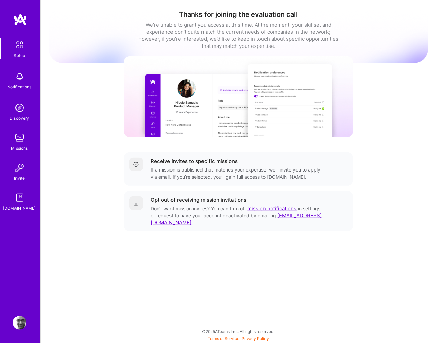
click at [20, 75] on img at bounding box center [19, 76] width 13 height 13
click at [303, 84] on div "Setup Notifications Discovery Missions Invite [DOMAIN_NAME] Profile Close Show …" at bounding box center [218, 170] width 436 height 340
click at [256, 210] on link "mission notifications" at bounding box center [272, 208] width 49 height 6
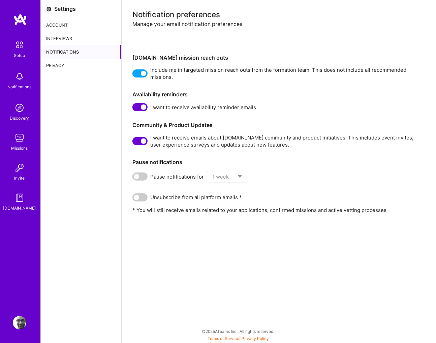
click at [58, 25] on div "Account" at bounding box center [81, 24] width 81 height 13
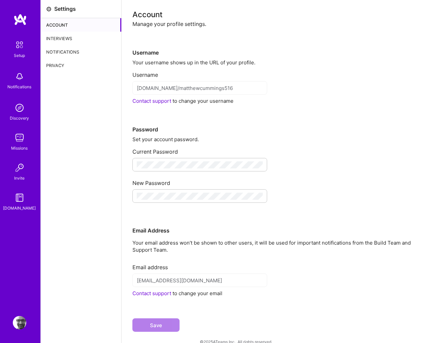
click at [59, 36] on div "Interviews" at bounding box center [81, 38] width 81 height 13
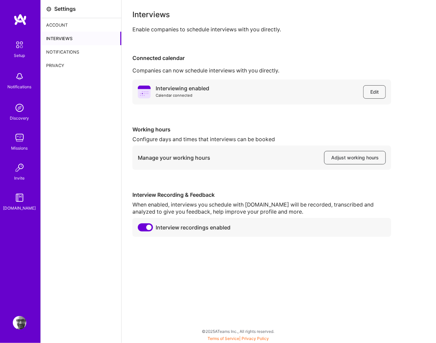
click at [21, 108] on img at bounding box center [19, 107] width 13 height 13
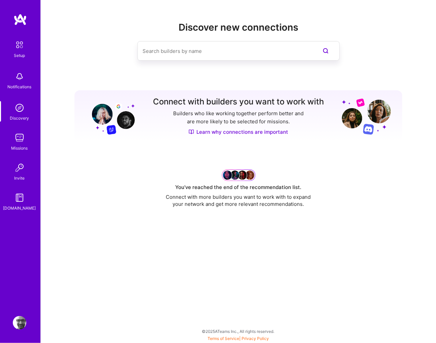
click at [16, 138] on img at bounding box center [19, 137] width 13 height 13
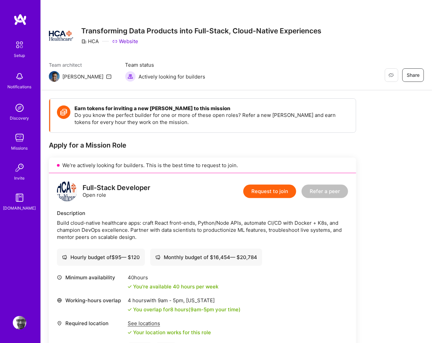
click at [18, 319] on img at bounding box center [19, 322] width 13 height 13
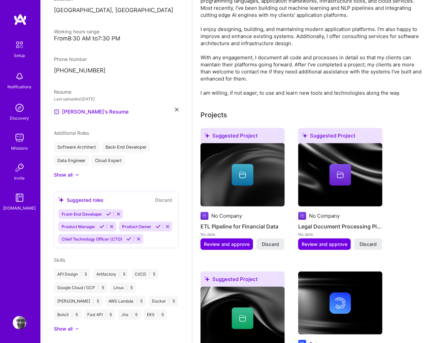
scroll to position [226, 0]
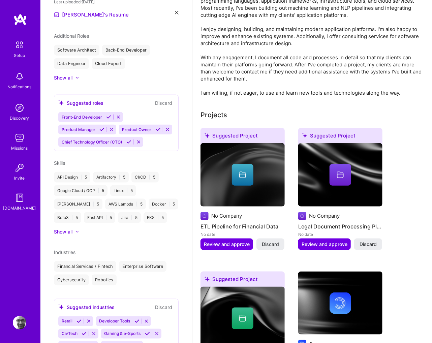
click at [75, 233] on icon at bounding box center [76, 232] width 3 height 2
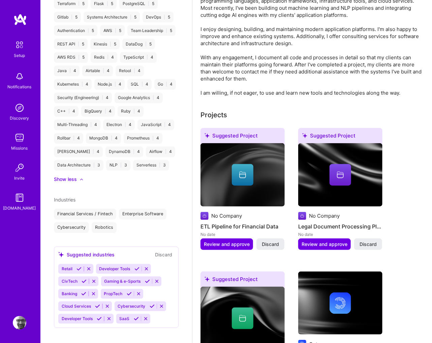
scroll to position [527, 0]
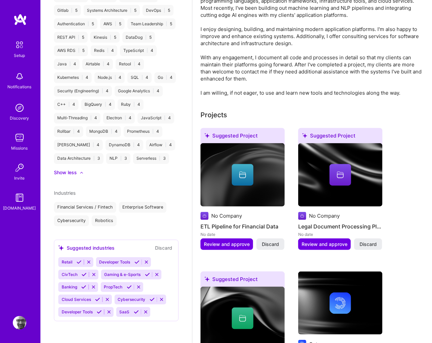
click at [135, 263] on icon at bounding box center [136, 262] width 5 height 5
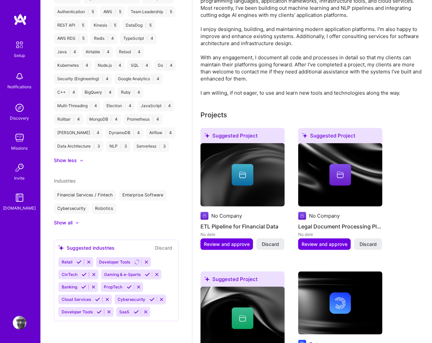
click at [79, 252] on div "Suggested industries" at bounding box center [86, 248] width 56 height 7
click at [76, 265] on icon at bounding box center [78, 262] width 5 height 5
click at [145, 277] on icon at bounding box center [147, 274] width 5 height 5
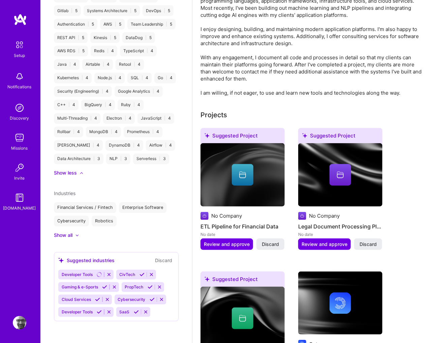
scroll to position [526, 0]
click at [152, 301] on icon at bounding box center [152, 299] width 5 height 5
click at [97, 301] on icon at bounding box center [97, 299] width 5 height 5
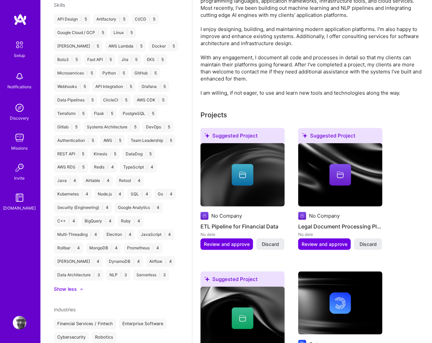
scroll to position [287, 0]
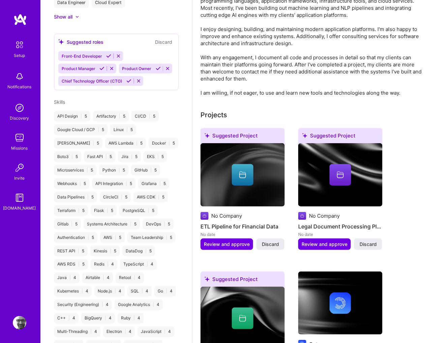
click at [63, 120] on div "Skills API Design | 5 Artifactory | 5 CI/CD | 5 Google Cloud / GCP | 5 Linux | …" at bounding box center [116, 243] width 125 height 291
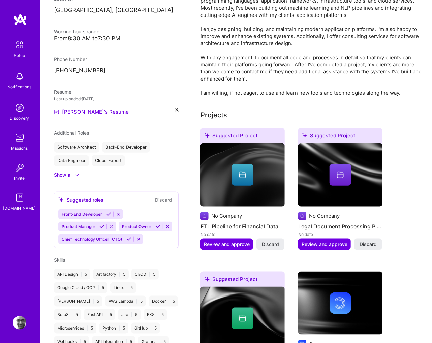
scroll to position [259, 0]
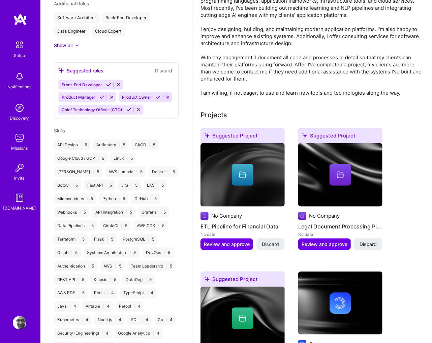
click at [165, 246] on div "API Design | 5 Artifactory | 5 CI/CD | 5 Google Cloud / GCP | 5 Linux | 5 Jenki…" at bounding box center [116, 272] width 125 height 267
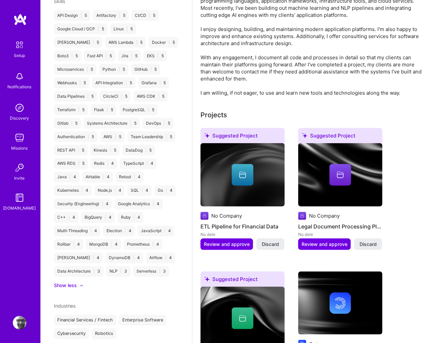
click at [79, 289] on div at bounding box center [78, 285] width 3 height 7
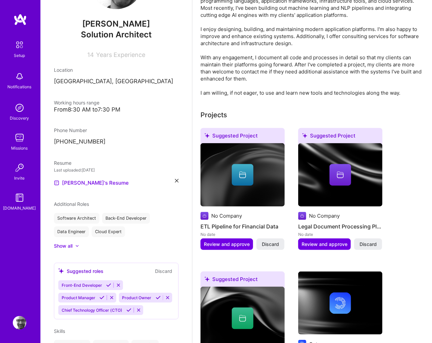
scroll to position [0, 0]
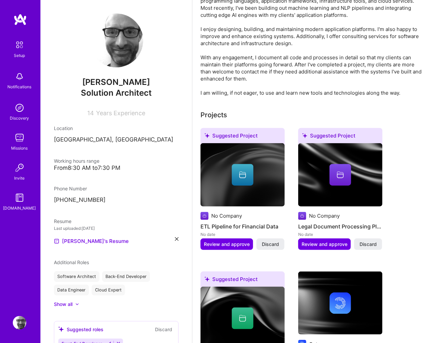
click at [22, 331] on div "Setup Notifications Discovery Missions Invite A.Guide Profile" at bounding box center [20, 171] width 40 height 343
click at [20, 327] on img at bounding box center [19, 322] width 13 height 13
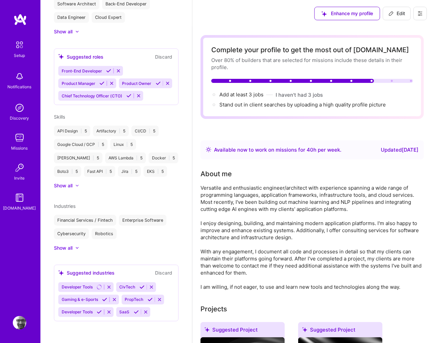
click at [391, 14] on icon at bounding box center [391, 13] width 4 height 4
select select "US"
select select "Right Now"
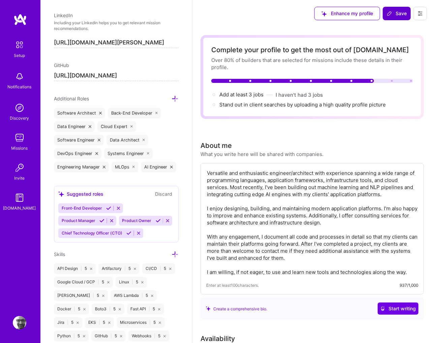
scroll to position [449, 0]
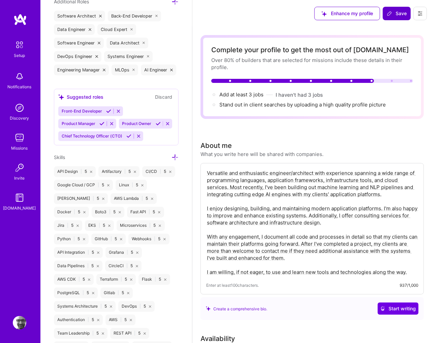
click at [172, 161] on icon at bounding box center [174, 157] width 7 height 7
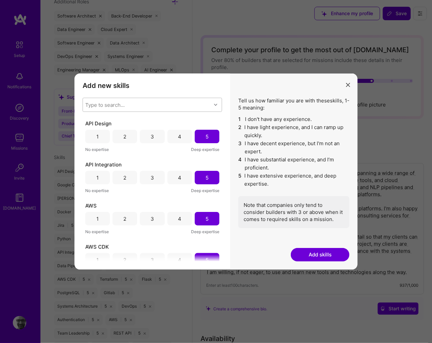
click at [142, 101] on div "Type to search..." at bounding box center [147, 104] width 128 height 13
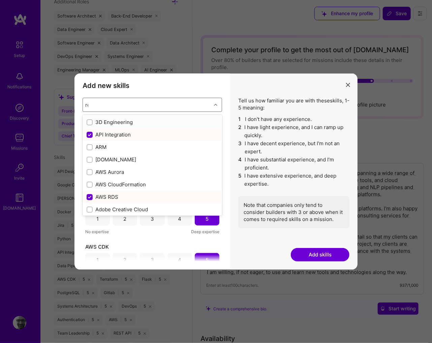
type input "rea"
checkbox input "false"
checkbox input "true"
checkbox input "false"
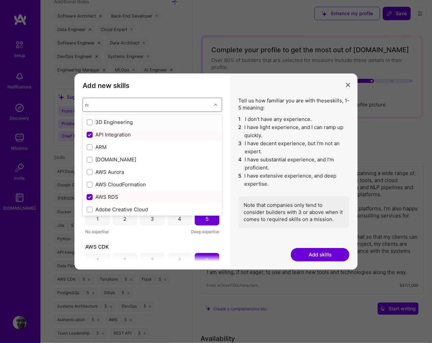
checkbox input "false"
checkbox input "true"
checkbox input "false"
checkbox input "true"
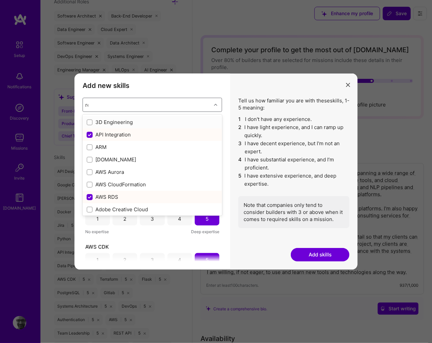
checkbox input "false"
checkbox input "true"
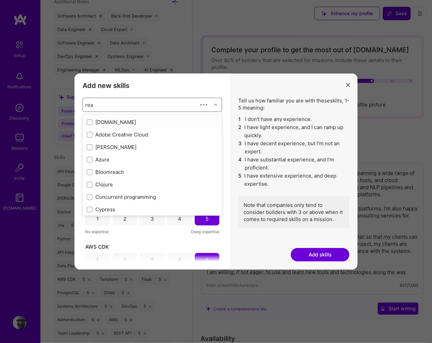
checkbox input "true"
checkbox input "false"
type input "reac"
checkbox input "false"
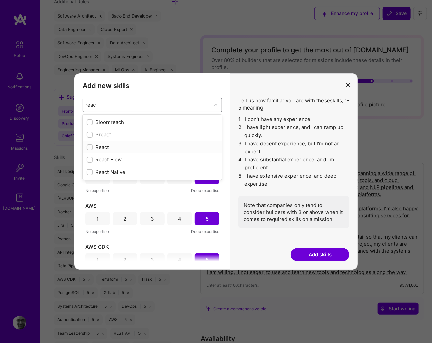
click at [104, 148] on div "React" at bounding box center [152, 147] width 131 height 7
checkbox input "true"
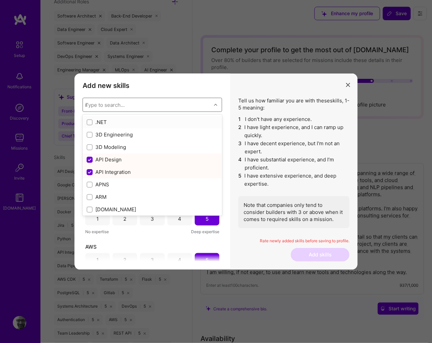
type input "re"
checkbox input "false"
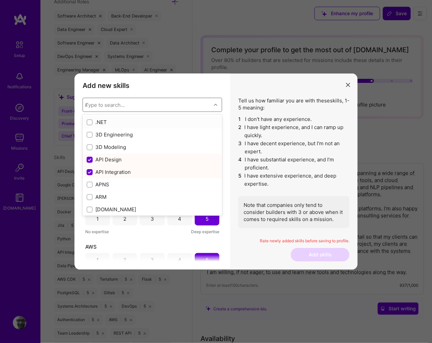
checkbox input "true"
checkbox input "false"
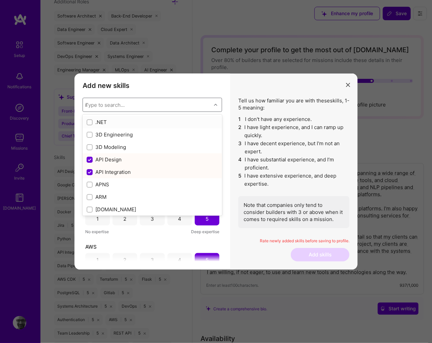
checkbox input "true"
checkbox input "false"
checkbox input "true"
checkbox input "false"
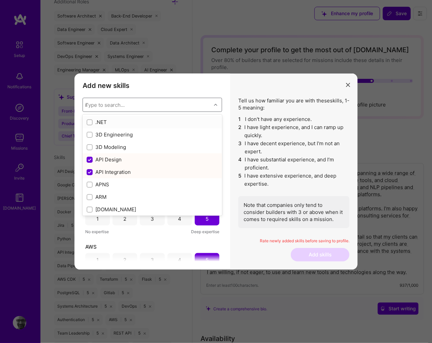
checkbox input "true"
checkbox input "false"
checkbox input "true"
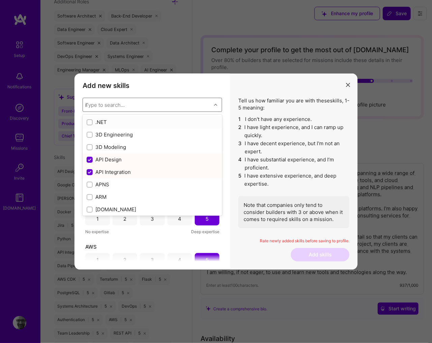
checkbox input "true"
checkbox input "false"
type input "rea"
checkbox input "true"
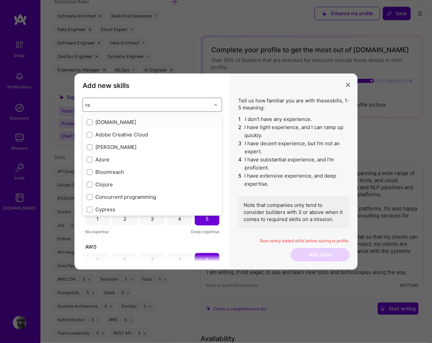
checkbox input "false"
type input "reac"
checkbox input "false"
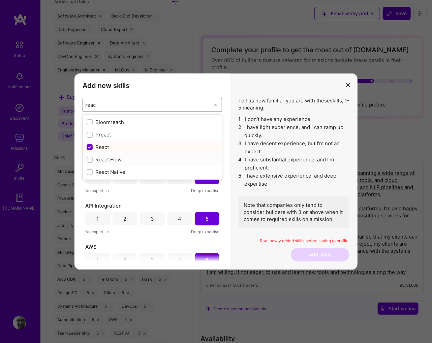
type input "reac"
click at [232, 158] on div "Tell us how familiar you are with these skills , 1-5 meaning: 1 I don't have an…" at bounding box center [293, 171] width 127 height 196
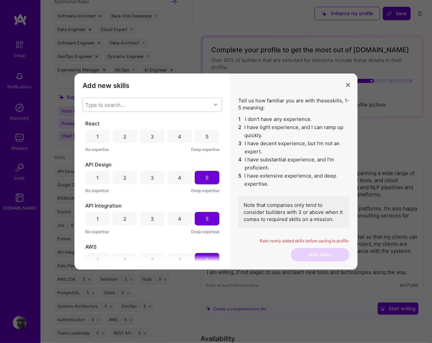
click at [173, 135] on div "4" at bounding box center [179, 136] width 25 height 13
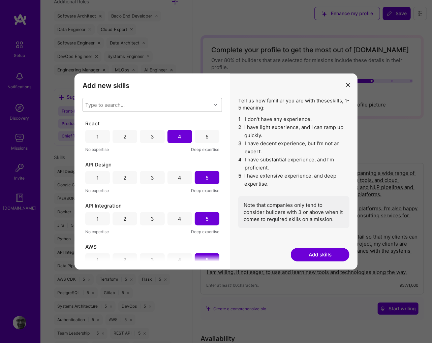
click at [132, 107] on div "Type to search..." at bounding box center [147, 104] width 128 height 13
type input "vue"
click at [89, 125] on label "modal" at bounding box center [90, 122] width 6 height 7
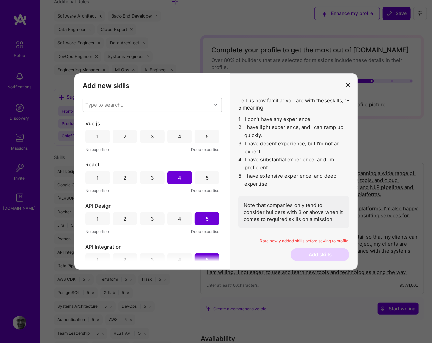
click at [181, 138] on div "4" at bounding box center [179, 136] width 25 height 13
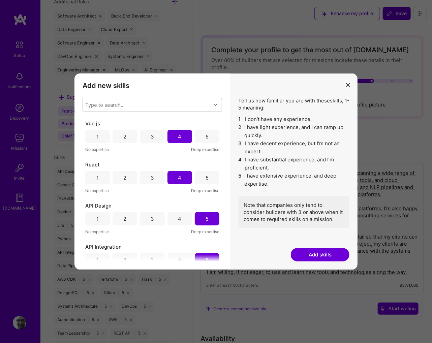
click at [314, 256] on button "Add skills" at bounding box center [320, 254] width 59 height 13
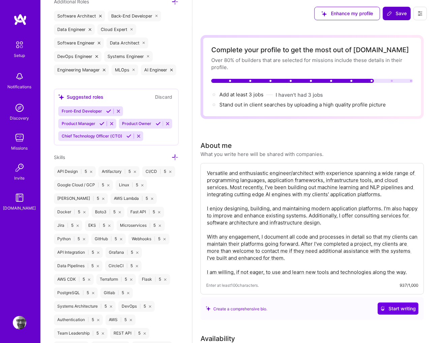
click at [171, 161] on icon at bounding box center [174, 157] width 7 height 7
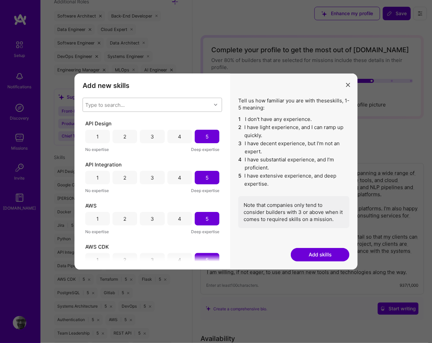
click at [160, 100] on div "Type to search..." at bounding box center [147, 104] width 128 height 13
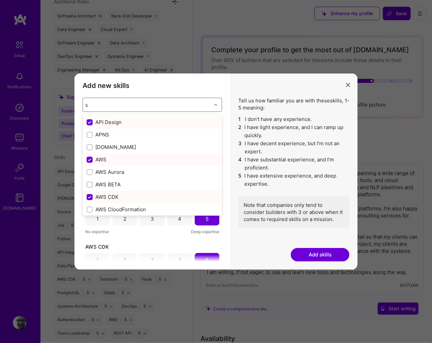
type input "se"
checkbox input "false"
checkbox input "true"
checkbox input "false"
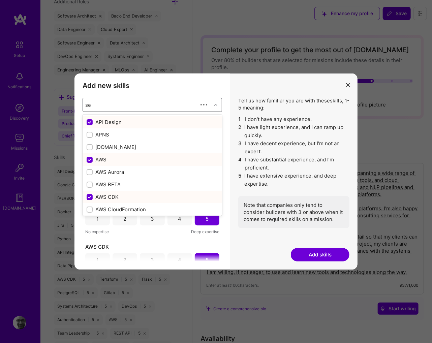
checkbox input "false"
checkbox input "true"
checkbox input "false"
checkbox input "true"
type input "sent"
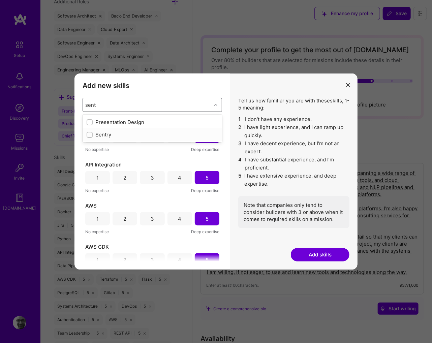
click at [91, 134] on input "modal" at bounding box center [90, 135] width 5 height 5
checkbox input "false"
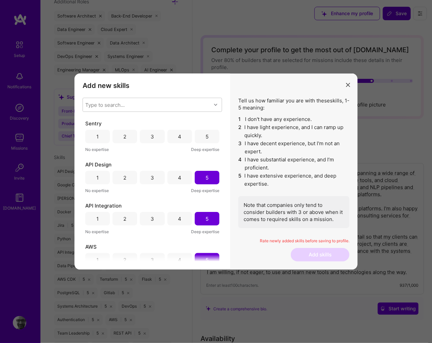
click at [235, 159] on div "Tell us how familiar you are with these skills , 1-5 meaning: 1 I don't have an…" at bounding box center [293, 171] width 127 height 196
click at [200, 138] on div "5" at bounding box center [207, 136] width 25 height 13
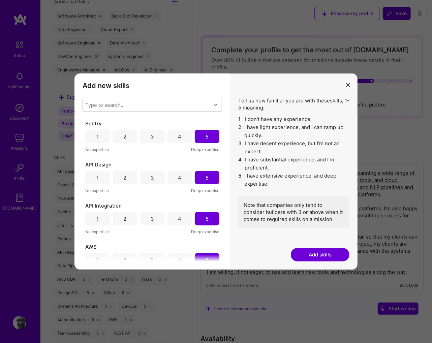
click at [150, 105] on div "Type to search..." at bounding box center [147, 104] width 128 height 13
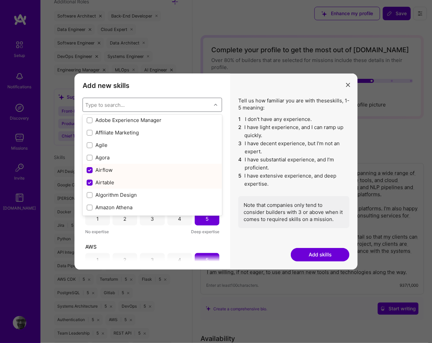
scroll to position [291, 0]
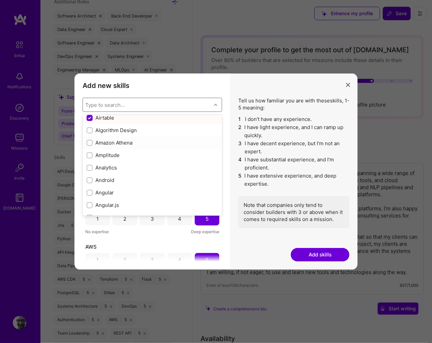
click at [92, 143] on input "modal" at bounding box center [90, 143] width 5 height 5
checkbox input "true"
click at [90, 130] on input "modal" at bounding box center [90, 130] width 5 height 5
checkbox input "true"
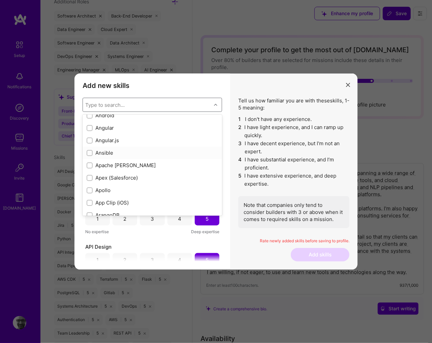
scroll to position [388, 0]
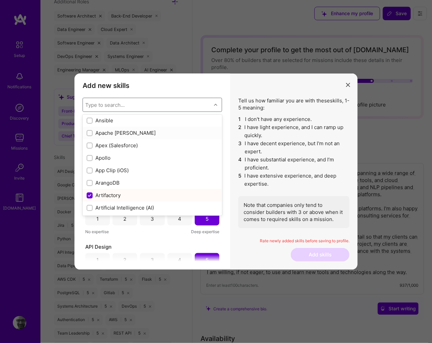
click at [88, 133] on input "modal" at bounding box center [90, 133] width 5 height 5
checkbox input "true"
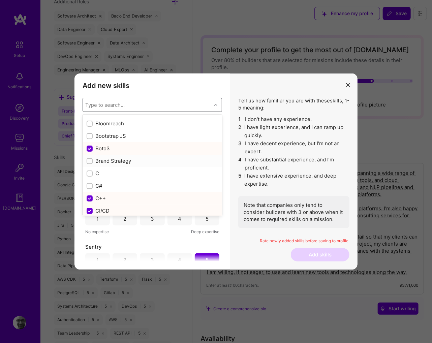
scroll to position [679, 0]
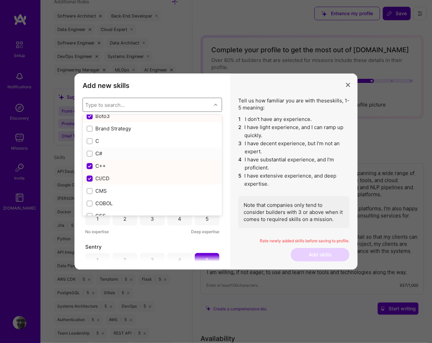
click at [92, 153] on div "modal" at bounding box center [90, 154] width 6 height 6
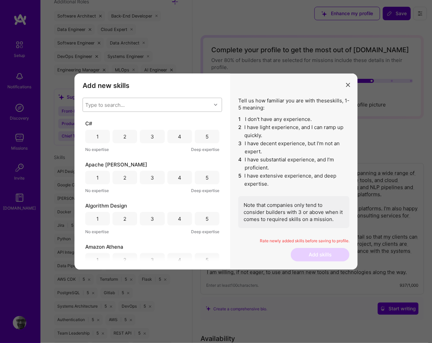
click at [183, 103] on div "Type to search..." at bounding box center [147, 104] width 128 height 13
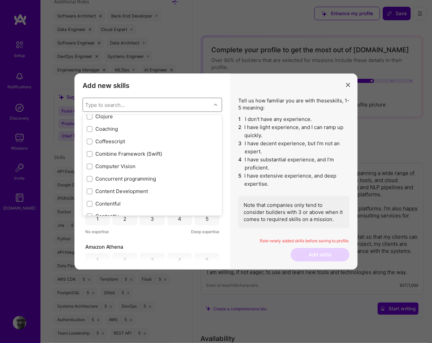
scroll to position [873, 0]
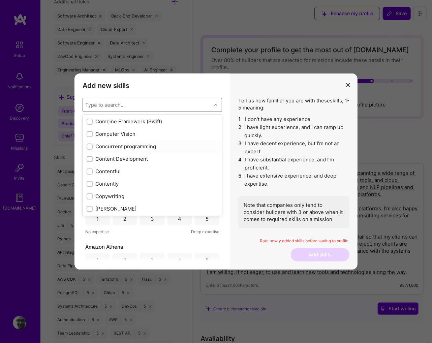
click at [89, 147] on input "modal" at bounding box center [90, 147] width 5 height 5
checkbox input "true"
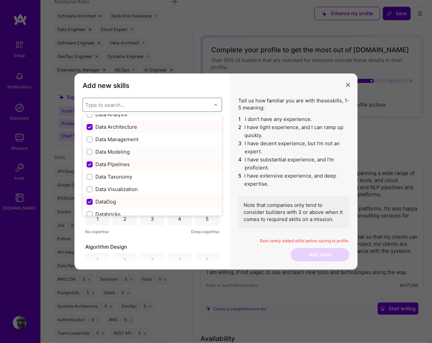
click at [89, 152] on input "modal" at bounding box center [90, 152] width 5 height 5
checkbox input "true"
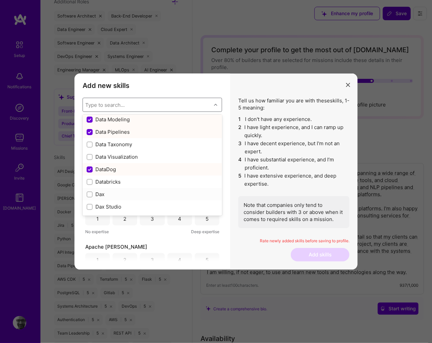
scroll to position [1132, 0]
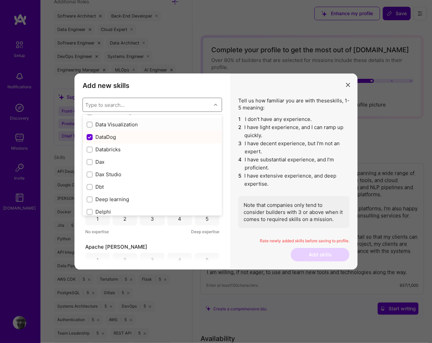
click at [89, 127] on label "modal" at bounding box center [90, 124] width 6 height 7
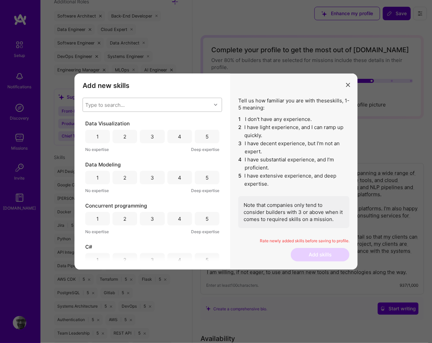
click at [151, 107] on div "Type to search..." at bounding box center [147, 104] width 128 height 13
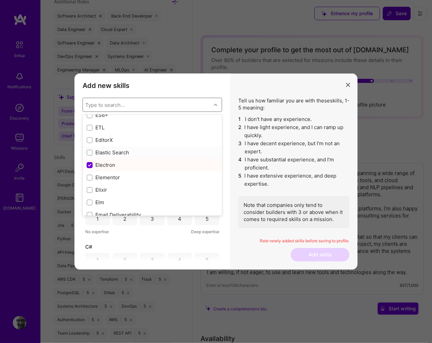
scroll to position [1326, 0]
click at [90, 143] on input "modal" at bounding box center [90, 142] width 5 height 5
checkbox input "true"
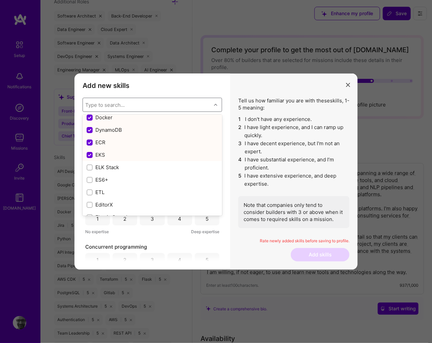
scroll to position [1358, 0]
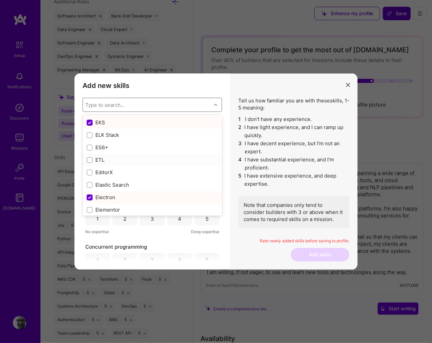
click at [88, 160] on input "modal" at bounding box center [90, 160] width 5 height 5
checkbox input "true"
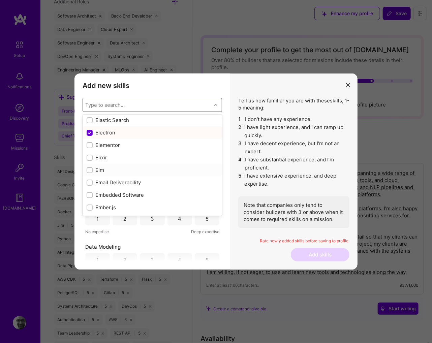
scroll to position [1391, 0]
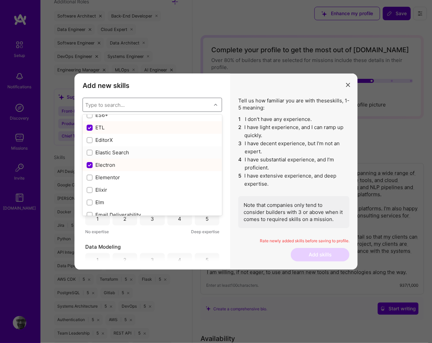
click at [90, 155] on input "modal" at bounding box center [90, 153] width 5 height 5
checkbox input "true"
click at [88, 142] on input "modal" at bounding box center [90, 140] width 5 height 5
checkbox input "true"
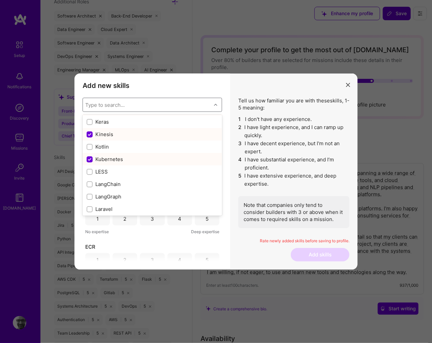
scroll to position [2264, 0]
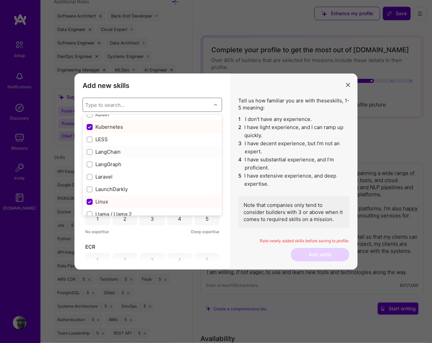
click at [89, 151] on input "modal" at bounding box center [90, 152] width 5 height 5
checkbox input "true"
click at [91, 163] on input "modal" at bounding box center [90, 164] width 5 height 5
checkbox input "true"
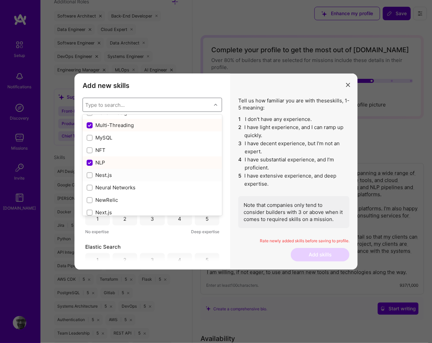
scroll to position [2717, 0]
click at [88, 134] on input "modal" at bounding box center [90, 135] width 5 height 5
checkbox input "true"
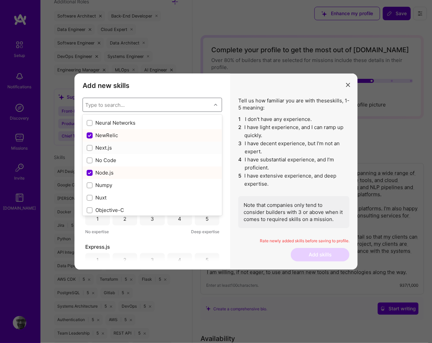
scroll to position [2782, 0]
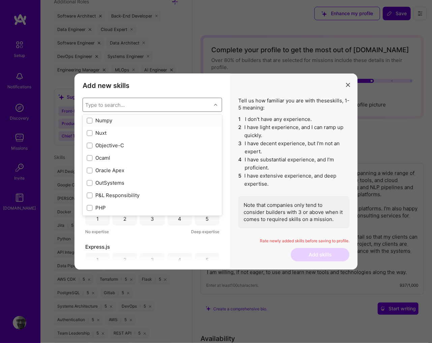
click at [90, 120] on input "modal" at bounding box center [90, 121] width 5 height 5
checkbox input "true"
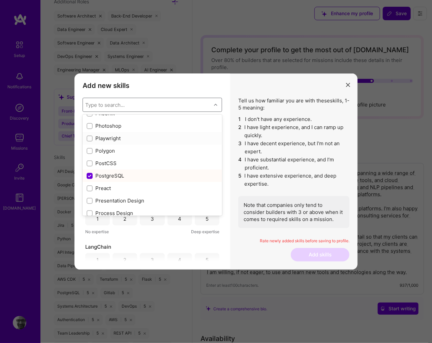
click at [90, 139] on input "modal" at bounding box center [90, 138] width 5 height 5
checkbox input "true"
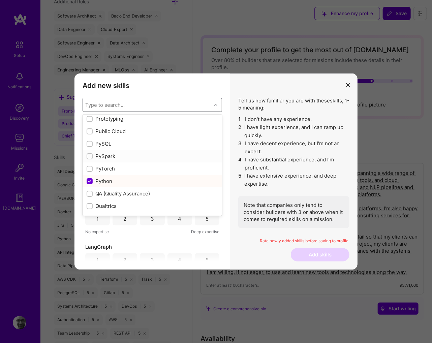
scroll to position [3202, 0]
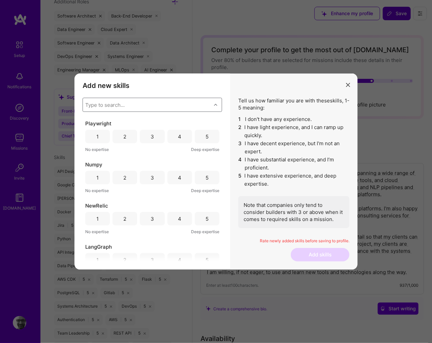
click at [143, 106] on div "Type to search..." at bounding box center [147, 104] width 128 height 13
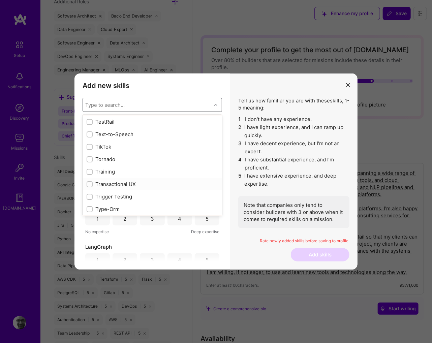
scroll to position [4184, 0]
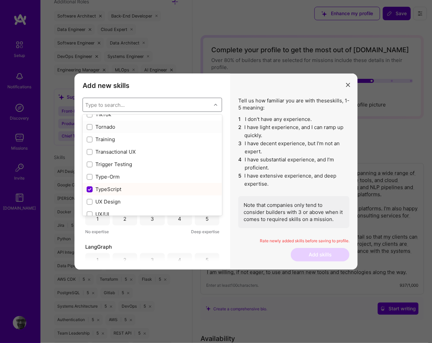
click at [88, 126] on input "modal" at bounding box center [90, 127] width 5 height 5
checkbox input "true"
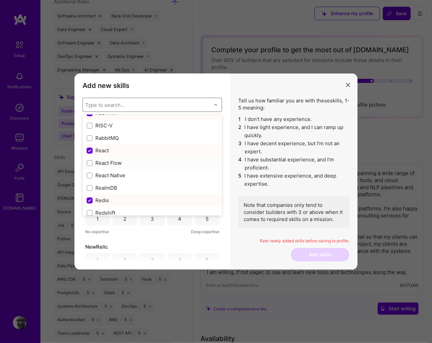
scroll to position [3223, 0]
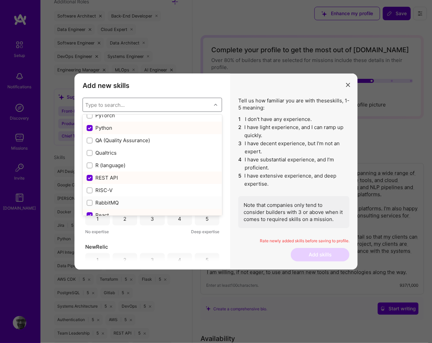
click at [89, 202] on input "modal" at bounding box center [90, 203] width 5 height 5
checkbox input "true"
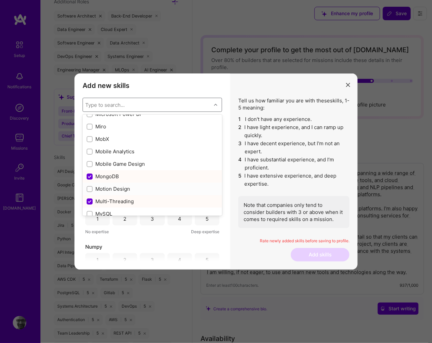
scroll to position [2608, 0]
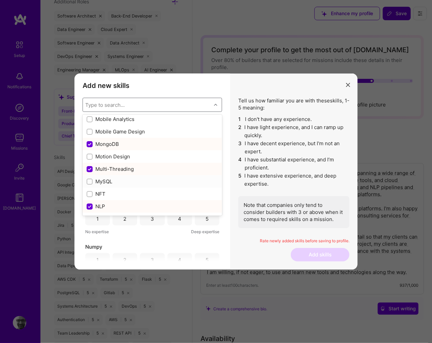
click at [90, 182] on input "modal" at bounding box center [90, 182] width 5 height 5
checkbox input "true"
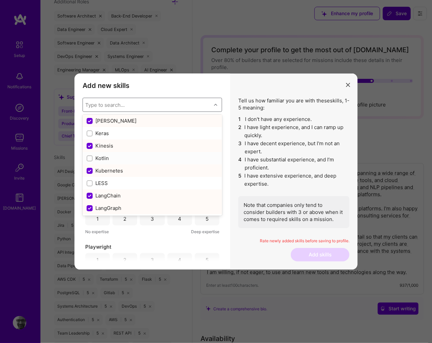
click at [90, 156] on input "modal" at bounding box center [90, 158] width 5 height 5
checkbox input "true"
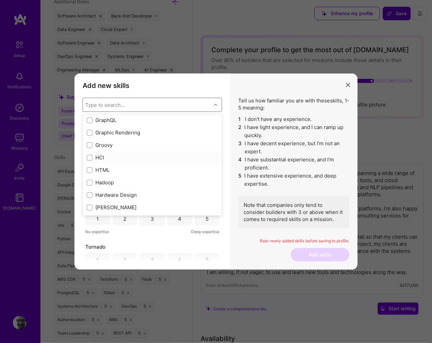
scroll to position [1832, 0]
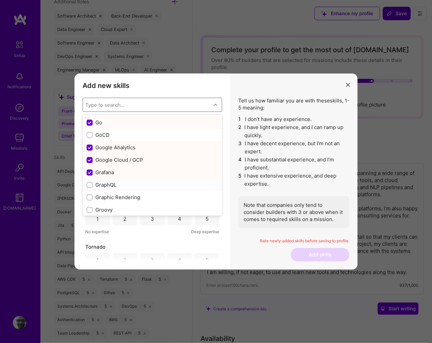
click at [89, 185] on input "modal" at bounding box center [90, 185] width 5 height 5
checkbox input "true"
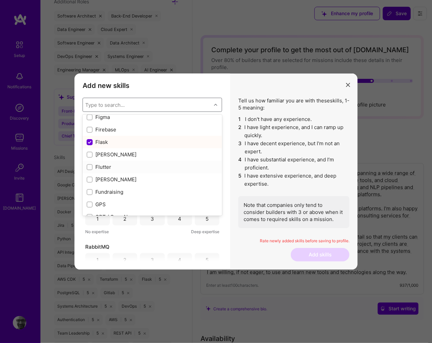
scroll to position [1606, 0]
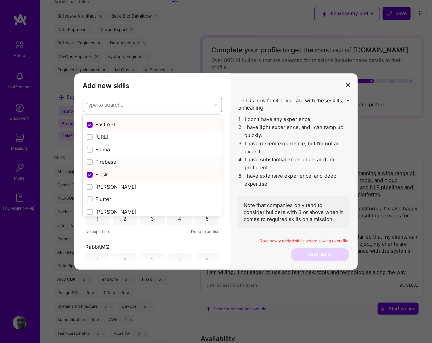
click at [91, 162] on input "modal" at bounding box center [90, 162] width 5 height 5
checkbox input "true"
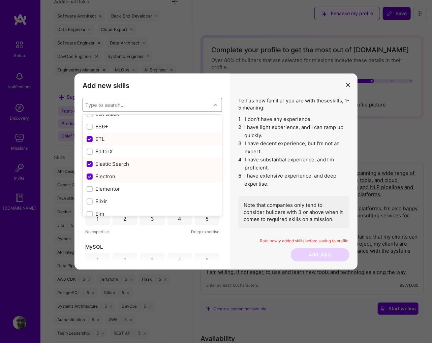
scroll to position [1282, 0]
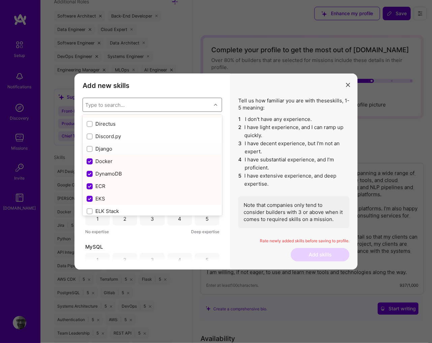
click at [93, 150] on div "Django" at bounding box center [152, 148] width 131 height 7
checkbox input "true"
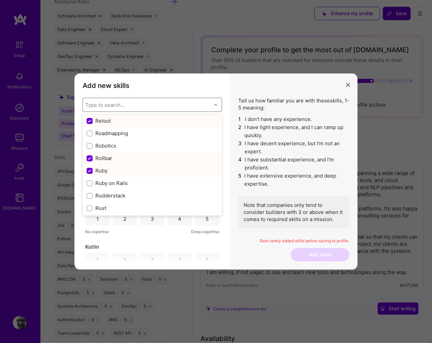
click at [90, 170] on input "modal" at bounding box center [90, 171] width 6 height 6
checkbox input "false"
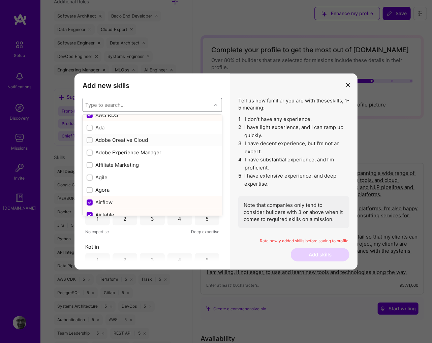
scroll to position [226, 0]
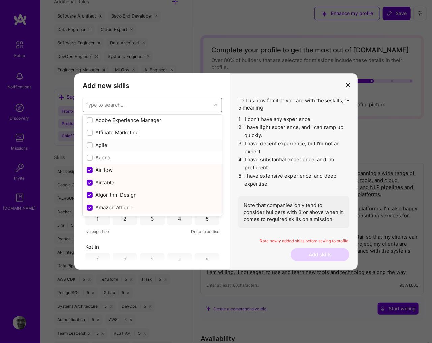
click at [91, 146] on input "modal" at bounding box center [90, 145] width 5 height 5
checkbox input "true"
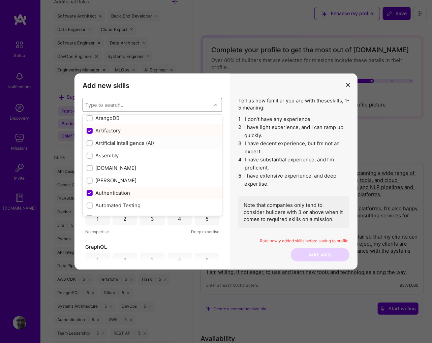
scroll to position [518, 0]
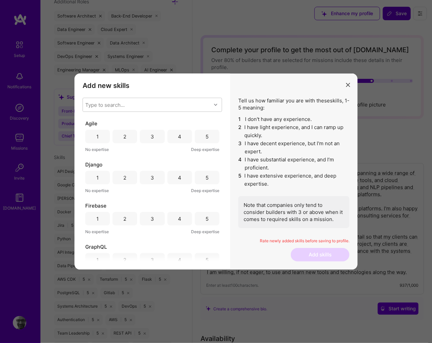
click at [241, 174] on span "5" at bounding box center [240, 180] width 4 height 16
click at [200, 139] on div "5" at bounding box center [207, 136] width 25 height 13
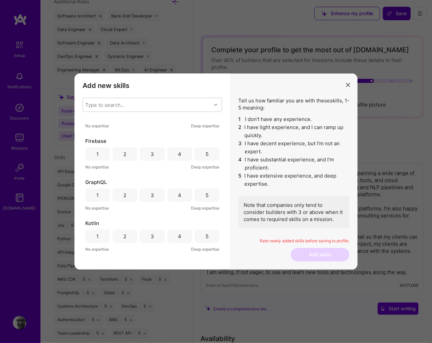
scroll to position [32, 0]
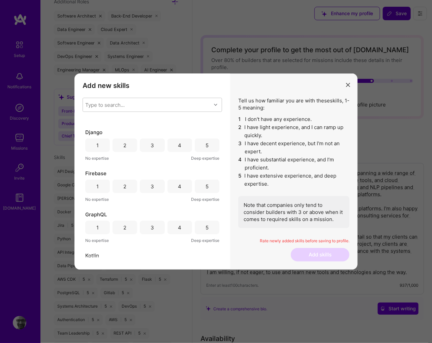
click at [181, 149] on div "4" at bounding box center [179, 144] width 25 height 13
click at [179, 185] on div "4" at bounding box center [179, 186] width 3 height 7
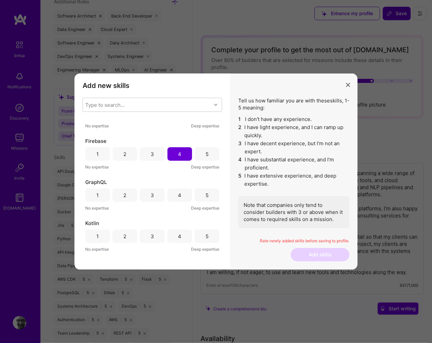
click at [178, 198] on div "4" at bounding box center [179, 195] width 3 height 7
click at [156, 232] on div "3" at bounding box center [152, 235] width 25 height 13
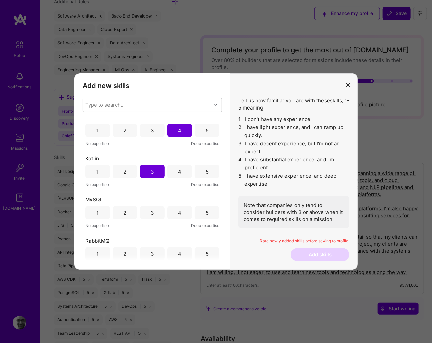
click at [178, 213] on div "4" at bounding box center [179, 212] width 3 height 7
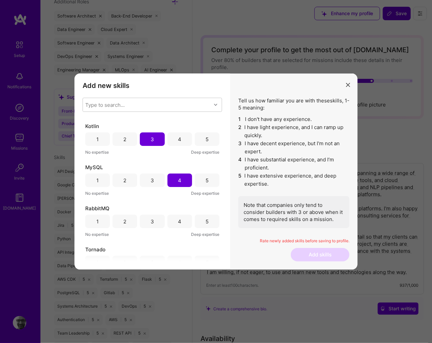
click at [171, 221] on div "4" at bounding box center [179, 221] width 25 height 13
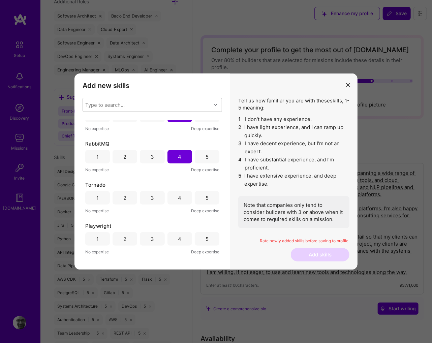
click at [178, 197] on div "4" at bounding box center [179, 197] width 3 height 7
click at [175, 237] on div "4" at bounding box center [179, 238] width 25 height 13
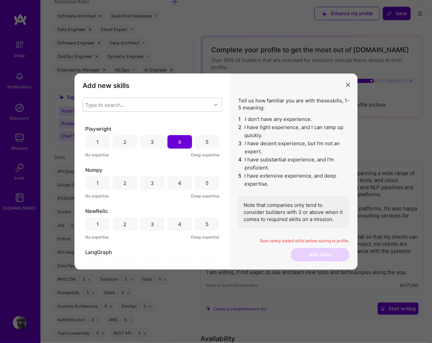
click at [173, 184] on div "4" at bounding box center [179, 182] width 25 height 13
click at [208, 224] on div "5" at bounding box center [207, 223] width 25 height 13
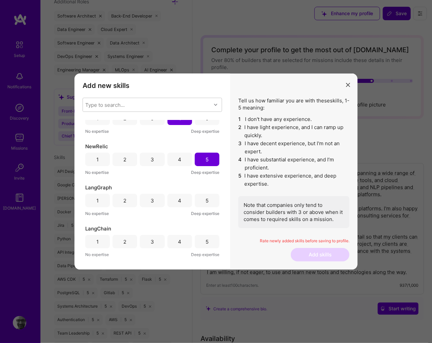
click at [173, 201] on div "4" at bounding box center [179, 200] width 25 height 13
click at [178, 242] on div "4" at bounding box center [179, 241] width 3 height 7
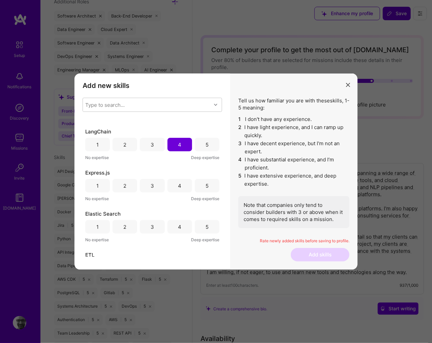
click at [175, 222] on div "4" at bounding box center [179, 226] width 25 height 13
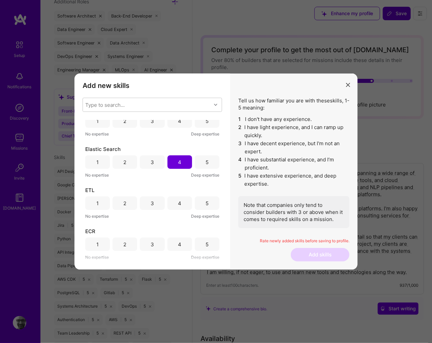
click at [196, 202] on div "5" at bounding box center [207, 202] width 25 height 13
click at [201, 238] on div "5" at bounding box center [207, 244] width 25 height 13
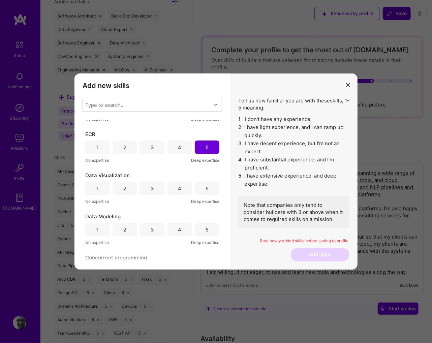
click at [178, 191] on div "4" at bounding box center [179, 188] width 3 height 7
click at [206, 228] on div "5" at bounding box center [207, 229] width 3 height 7
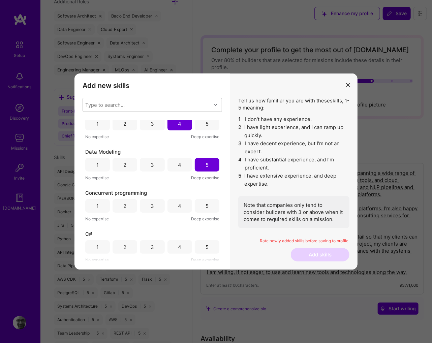
click at [178, 206] on div "4" at bounding box center [179, 205] width 3 height 7
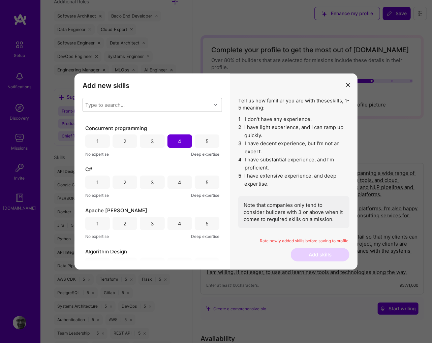
click at [154, 186] on div "3" at bounding box center [152, 182] width 25 height 13
click at [180, 228] on div "4" at bounding box center [179, 223] width 25 height 13
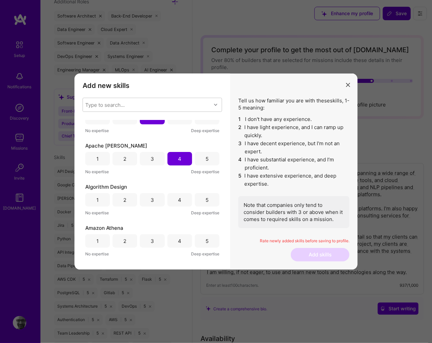
click at [186, 204] on div "4" at bounding box center [179, 199] width 25 height 13
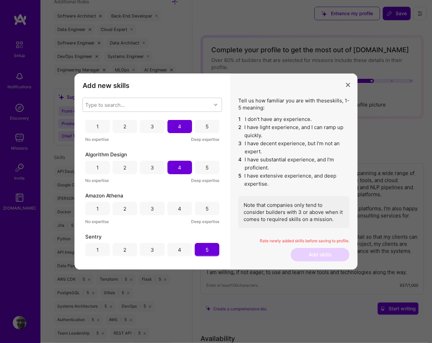
click at [199, 210] on div "5" at bounding box center [207, 208] width 25 height 13
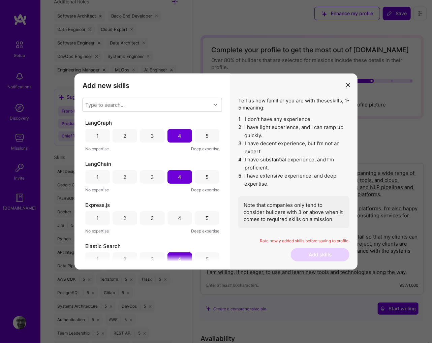
scroll to position [485, 0]
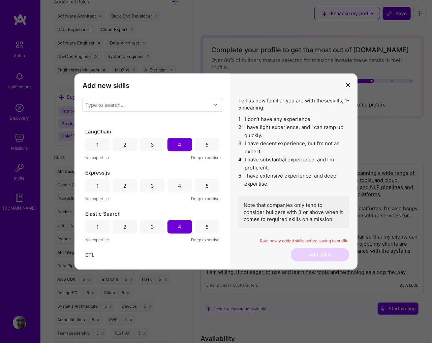
click at [176, 189] on div "4" at bounding box center [179, 185] width 25 height 13
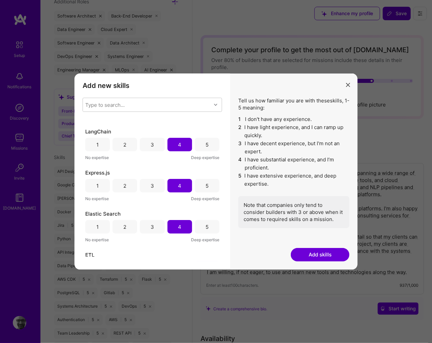
click at [306, 254] on button "Add skills" at bounding box center [320, 254] width 59 height 13
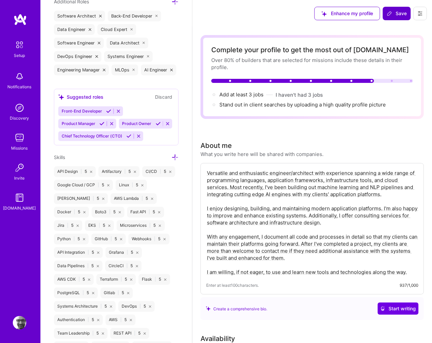
click at [400, 15] on span "Save" at bounding box center [397, 13] width 20 height 7
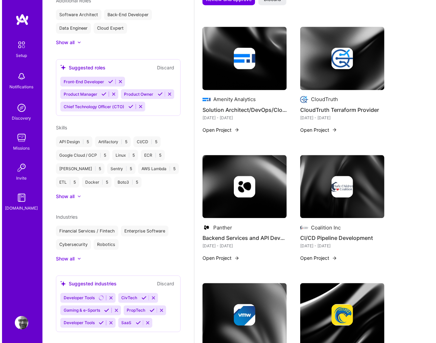
scroll to position [679, 0]
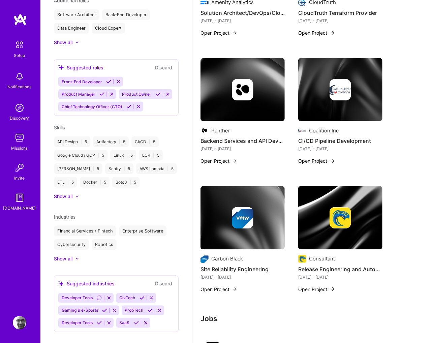
click at [342, 93] on img at bounding box center [341, 90] width 22 height 22
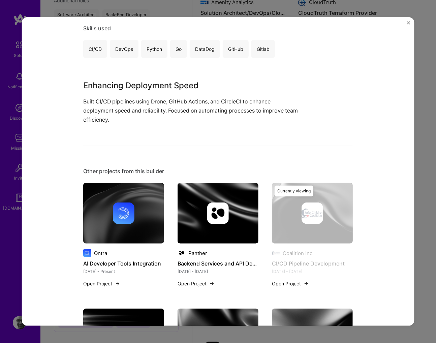
scroll to position [226, 0]
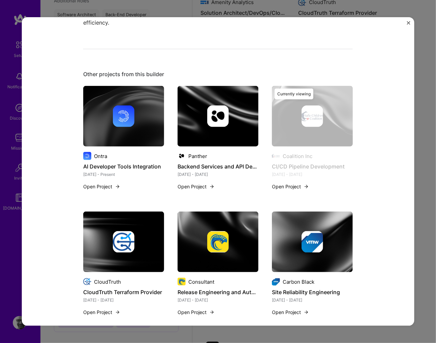
click at [292, 187] on button "Open Project" at bounding box center [290, 186] width 37 height 7
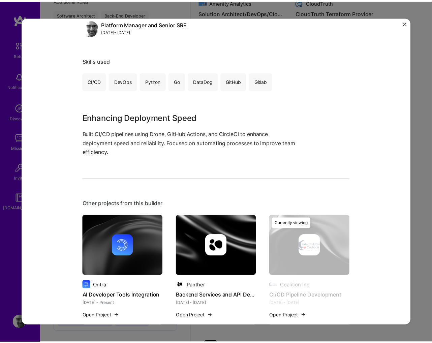
scroll to position [65, 0]
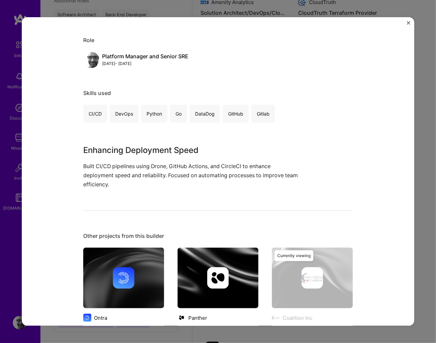
click at [408, 23] on img "Close" at bounding box center [408, 22] width 3 height 3
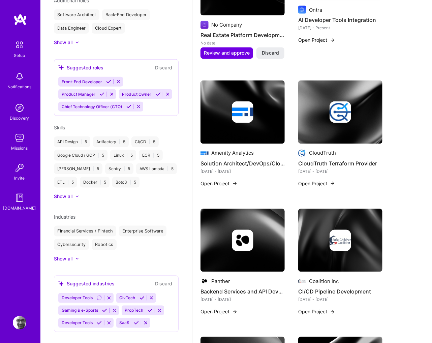
scroll to position [431, 0]
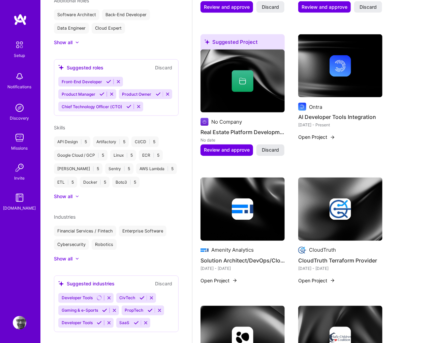
click at [268, 151] on span "Discard" at bounding box center [270, 150] width 17 height 7
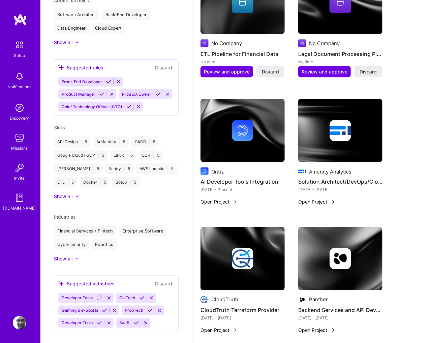
scroll to position [334, 0]
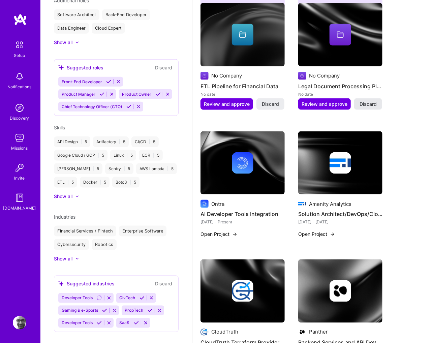
click at [362, 104] on span "Discard" at bounding box center [367, 104] width 17 height 7
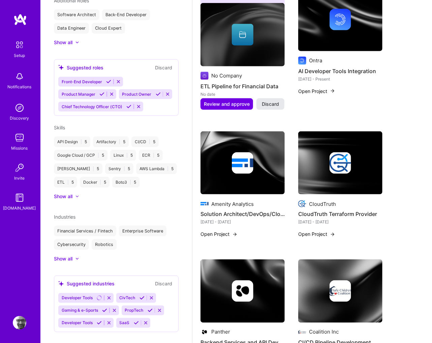
click at [276, 104] on span "Discard" at bounding box center [270, 104] width 17 height 7
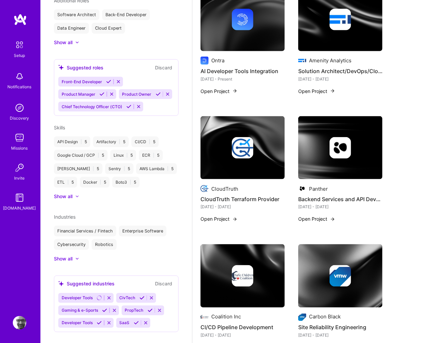
scroll to position [237, 0]
